Goal: Task Accomplishment & Management: Manage account settings

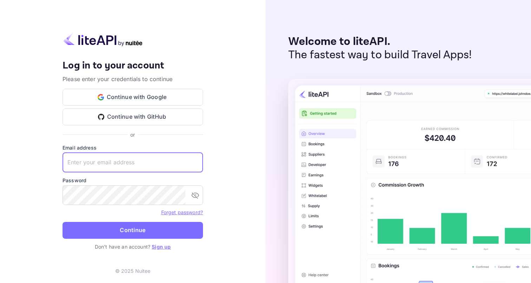
click at [120, 162] on input "text" at bounding box center [133, 163] width 141 height 20
type input "[EMAIL_ADDRESS][DOMAIN_NAME]"
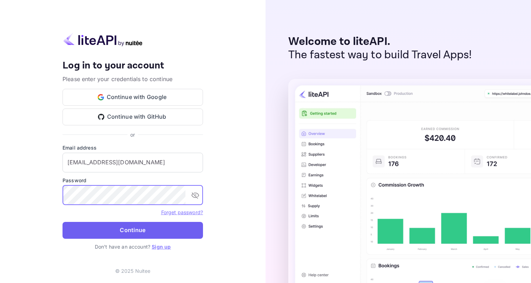
click at [93, 230] on button "Continue" at bounding box center [133, 230] width 141 height 17
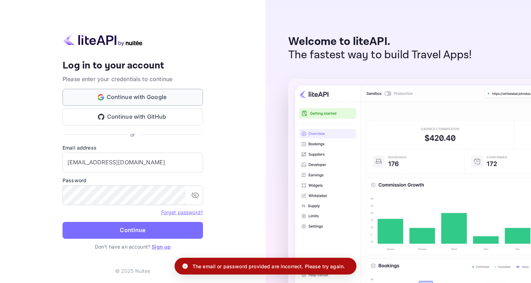
click at [131, 94] on button "Continue with Google" at bounding box center [133, 97] width 141 height 17
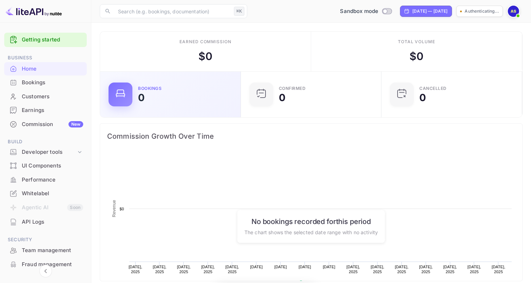
scroll to position [114, 137]
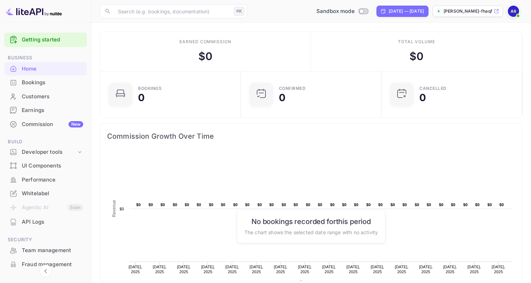
click at [495, 10] on icon at bounding box center [497, 11] width 4 height 4
click at [79, 151] on icon at bounding box center [80, 152] width 4 height 2
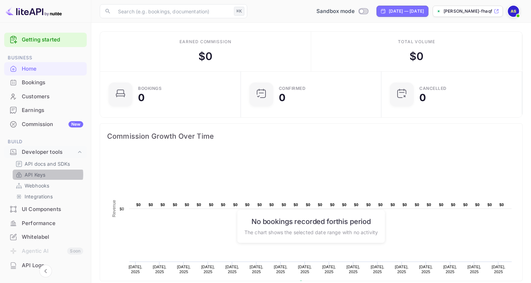
click at [47, 175] on link "API Keys" at bounding box center [48, 174] width 66 height 7
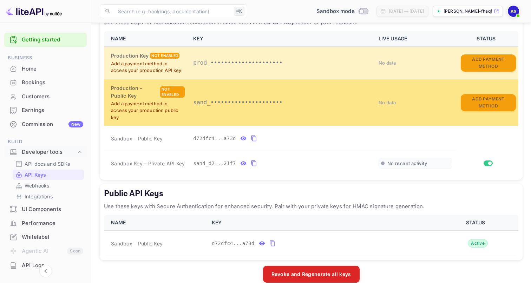
scroll to position [161, 0]
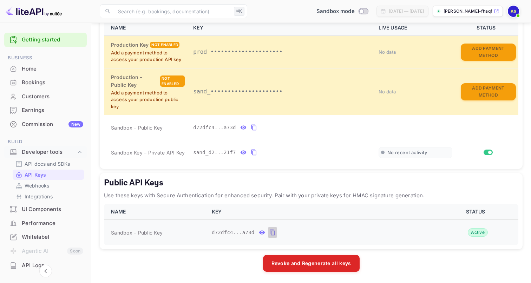
click at [274, 229] on icon "public api keys table" at bounding box center [272, 232] width 6 height 8
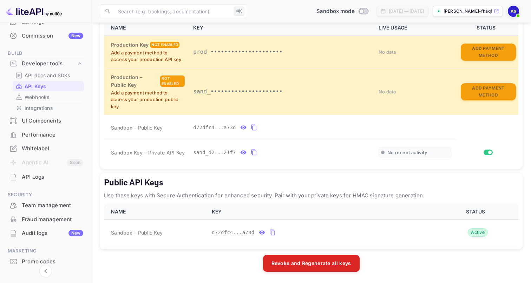
scroll to position [113, 0]
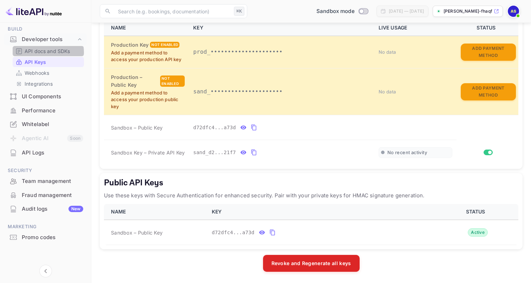
click at [48, 52] on p "API docs and SDKs" at bounding box center [48, 50] width 46 height 7
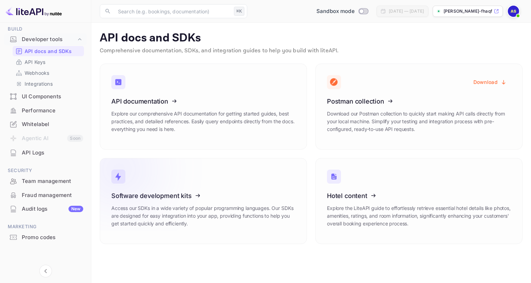
click at [185, 193] on icon at bounding box center [154, 194] width 109 height 72
click at [44, 60] on p "API Keys" at bounding box center [35, 61] width 21 height 7
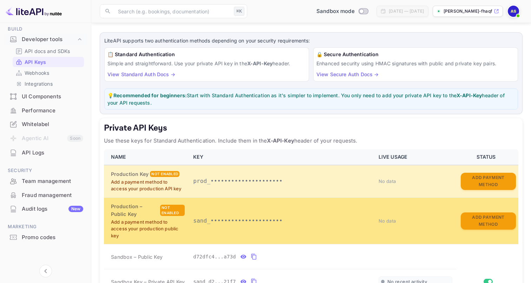
scroll to position [161, 0]
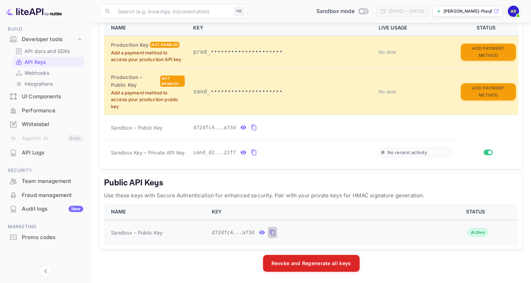
click at [273, 232] on icon "public api keys table" at bounding box center [272, 232] width 6 height 8
